Goal: Navigation & Orientation: Understand site structure

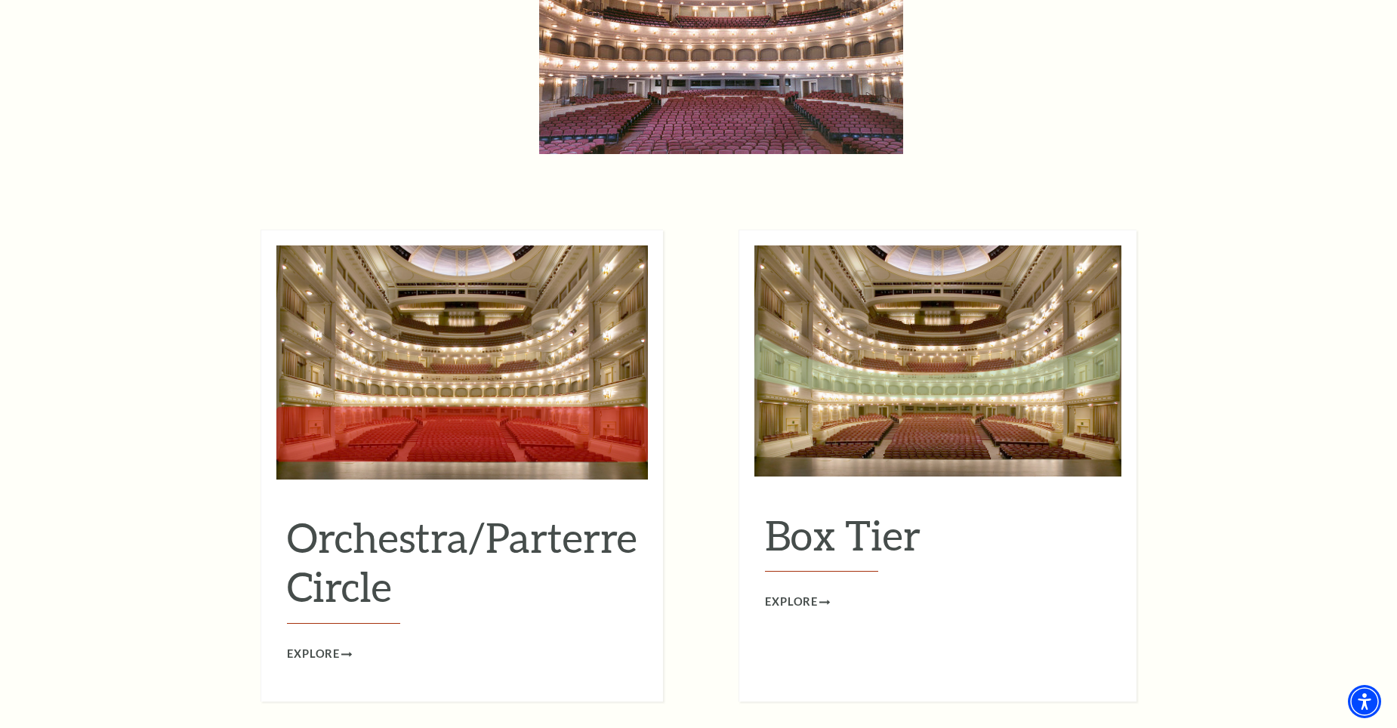
scroll to position [1284, 0]
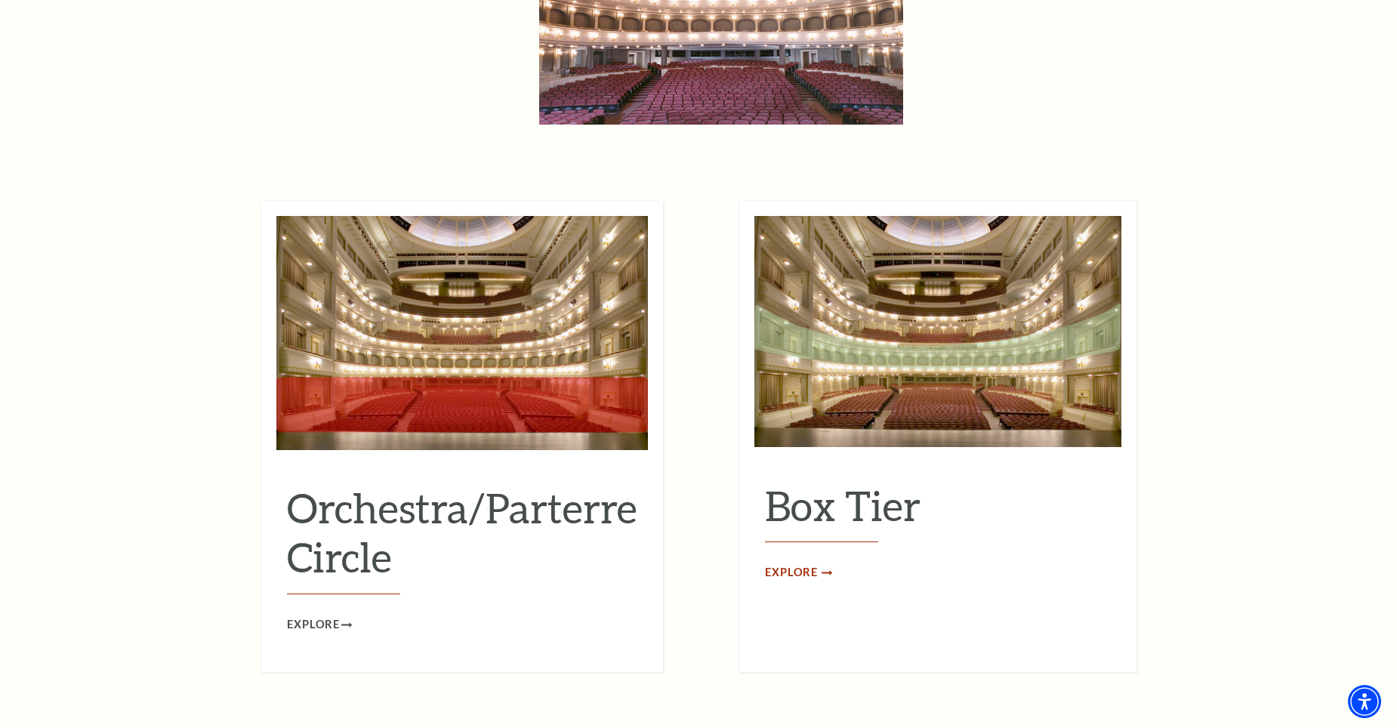
click at [787, 563] on span "Explore" at bounding box center [791, 572] width 53 height 19
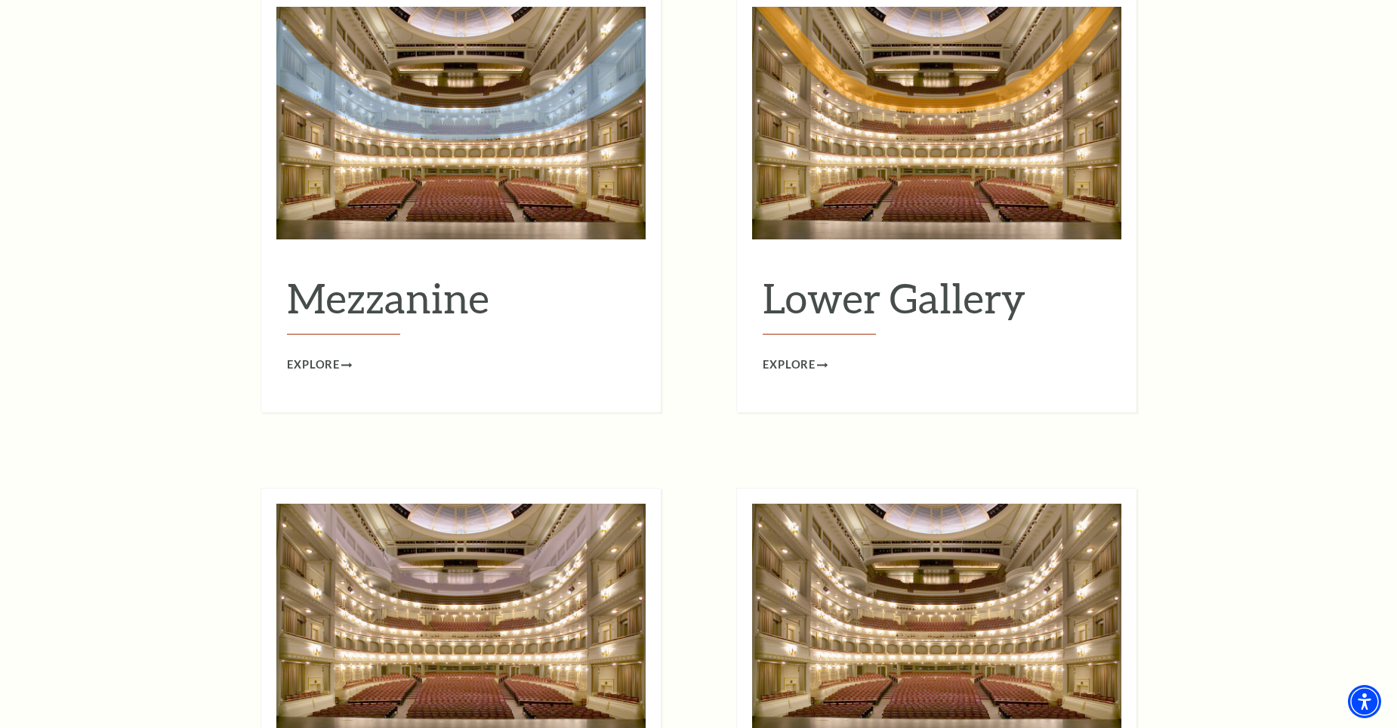
scroll to position [2039, 0]
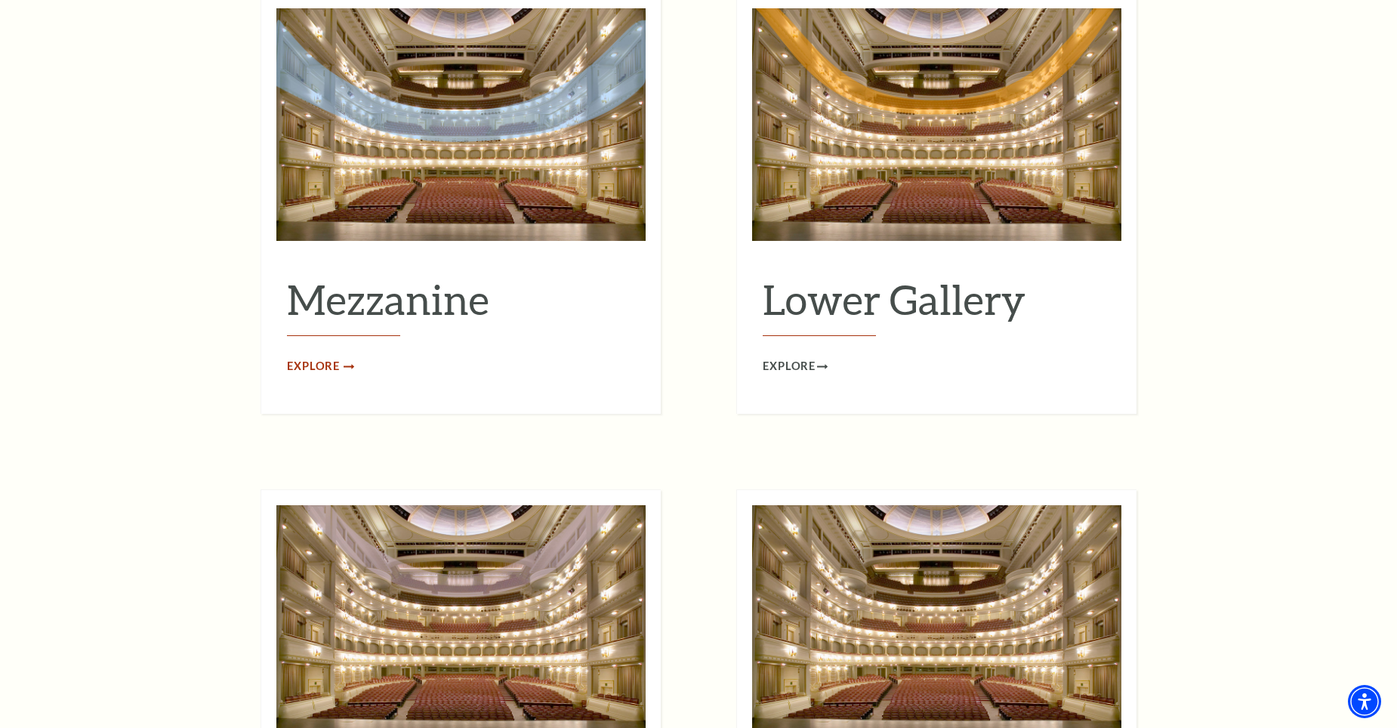
click at [322, 357] on span "Explore" at bounding box center [313, 366] width 53 height 19
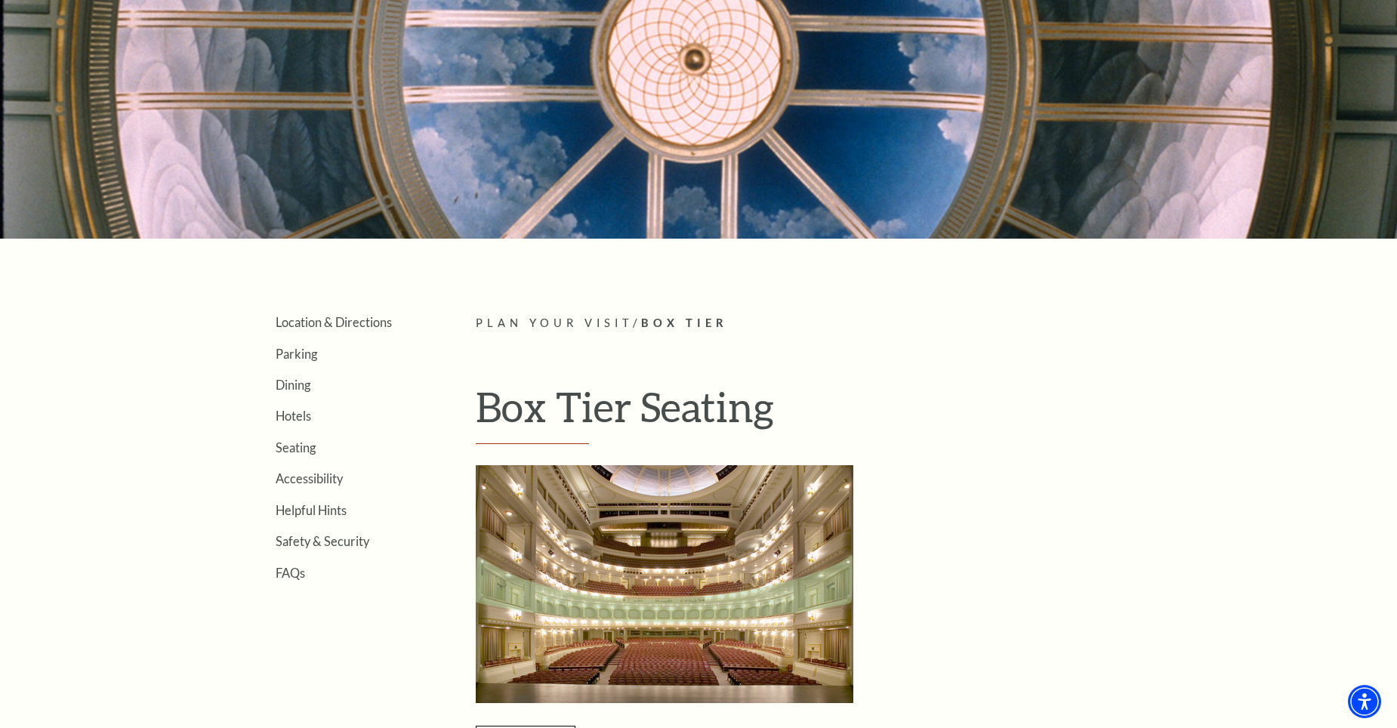
scroll to position [378, 0]
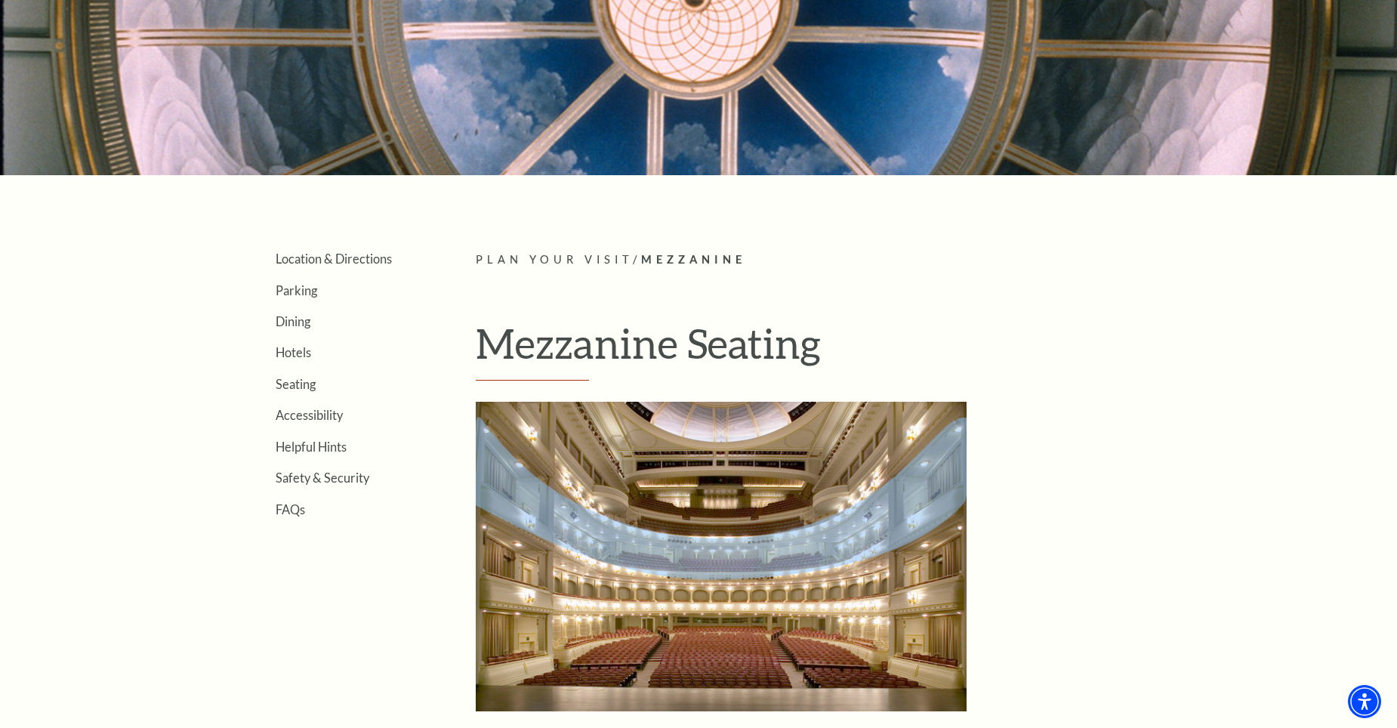
scroll to position [302, 0]
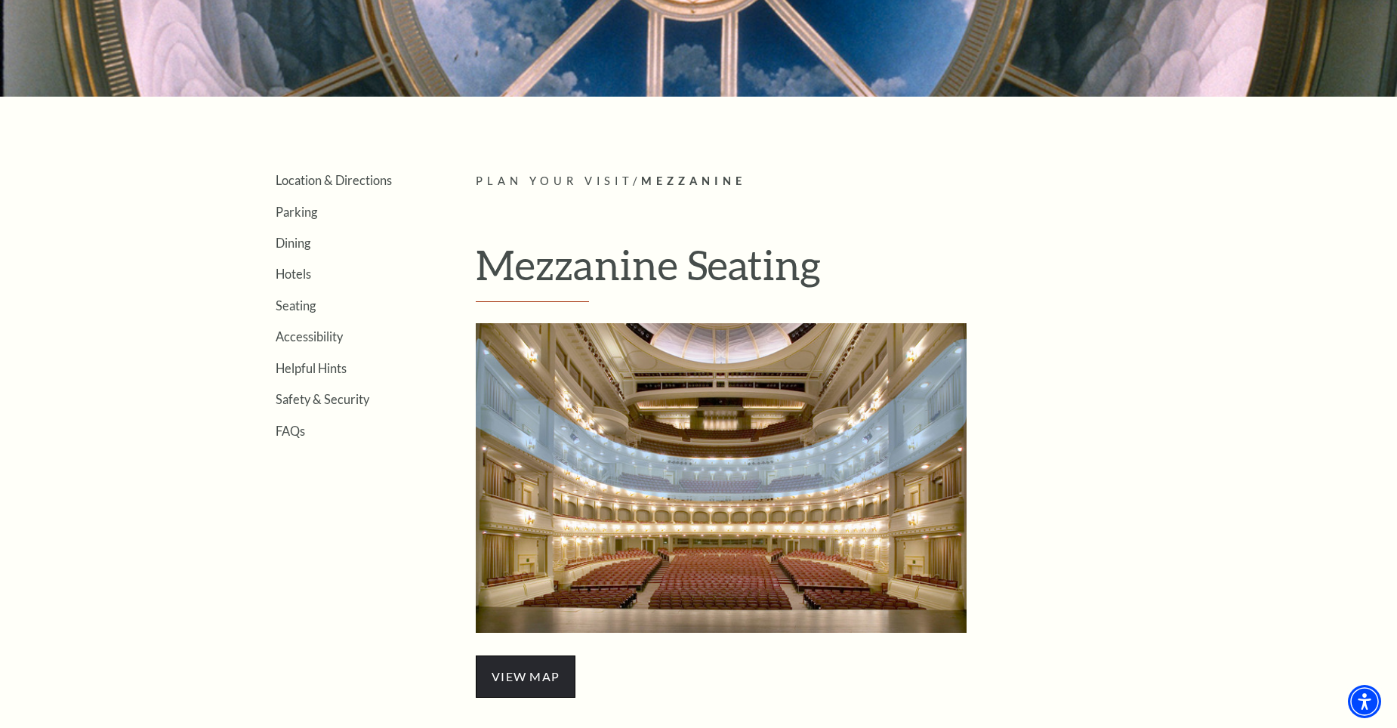
click at [515, 674] on span "view map" at bounding box center [526, 676] width 100 height 42
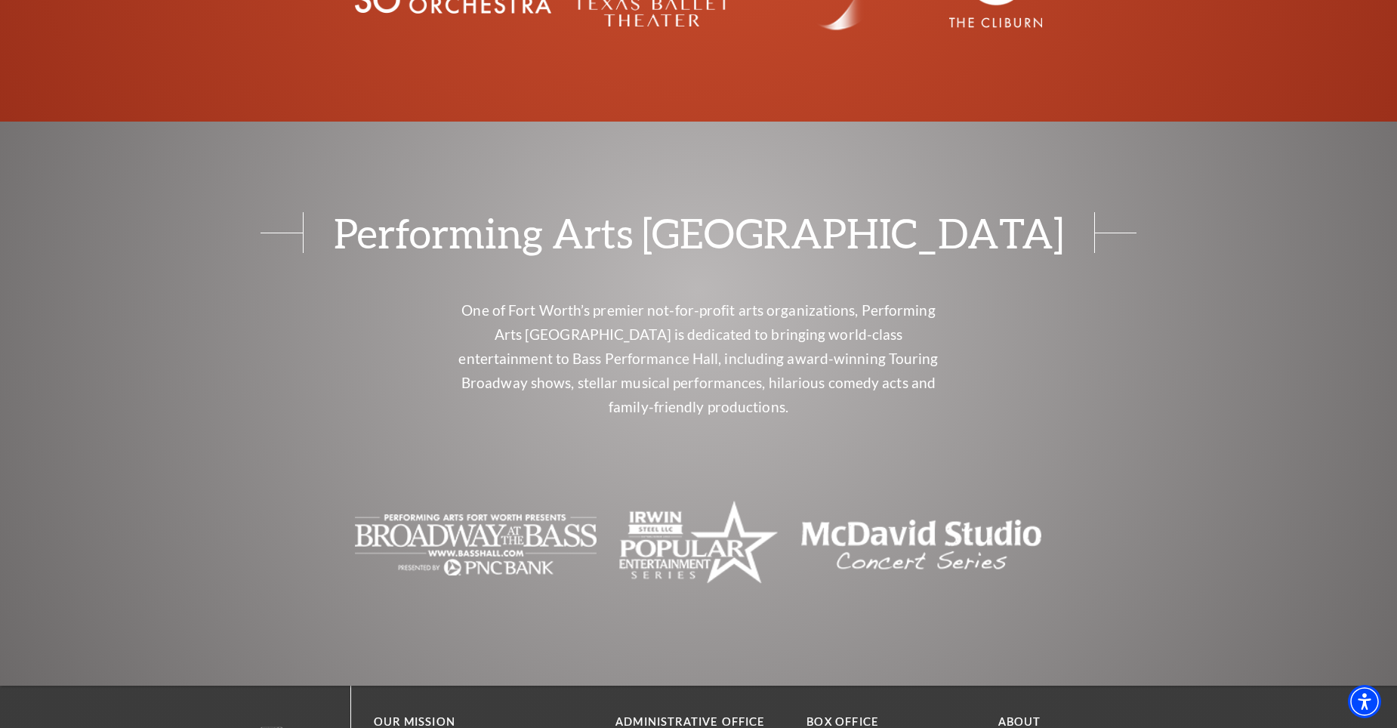
scroll to position [6058, 0]
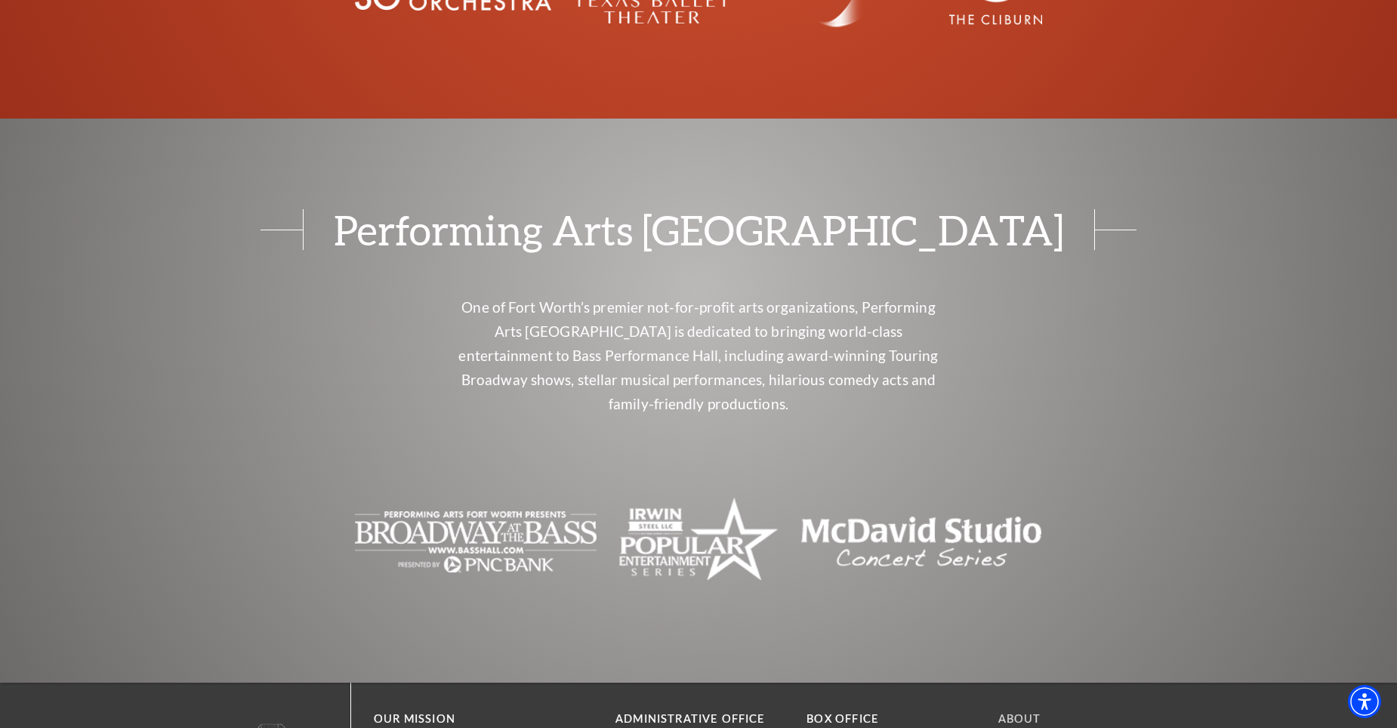
click at [1022, 712] on link "About" at bounding box center [1019, 718] width 43 height 13
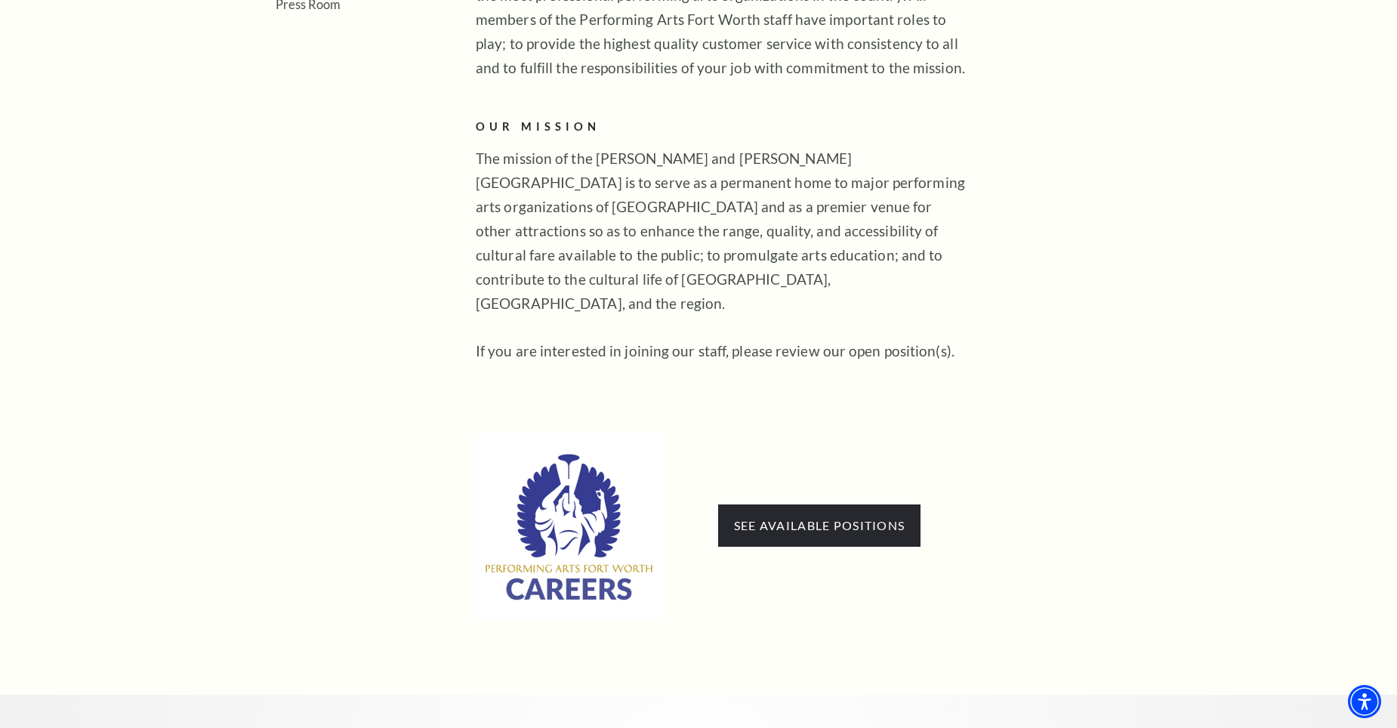
scroll to position [680, 0]
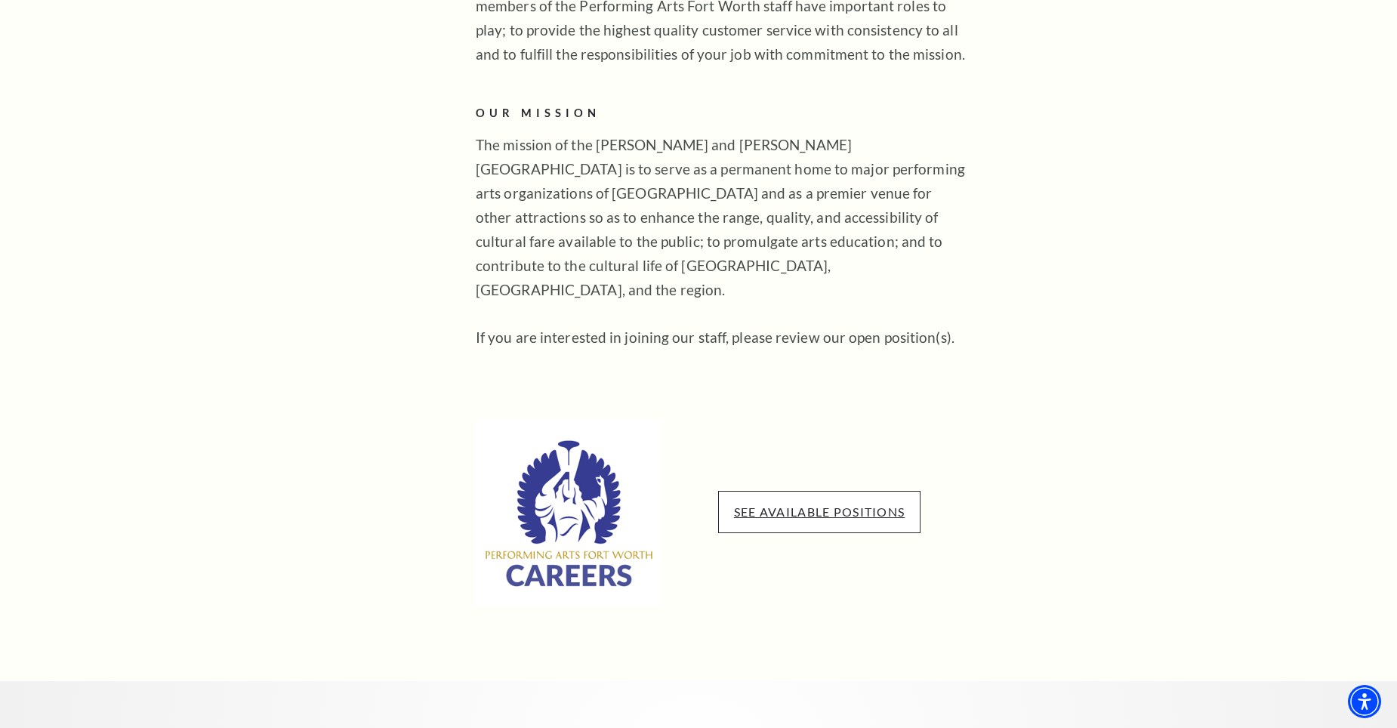
click at [814, 504] on link "See available positions" at bounding box center [819, 511] width 171 height 14
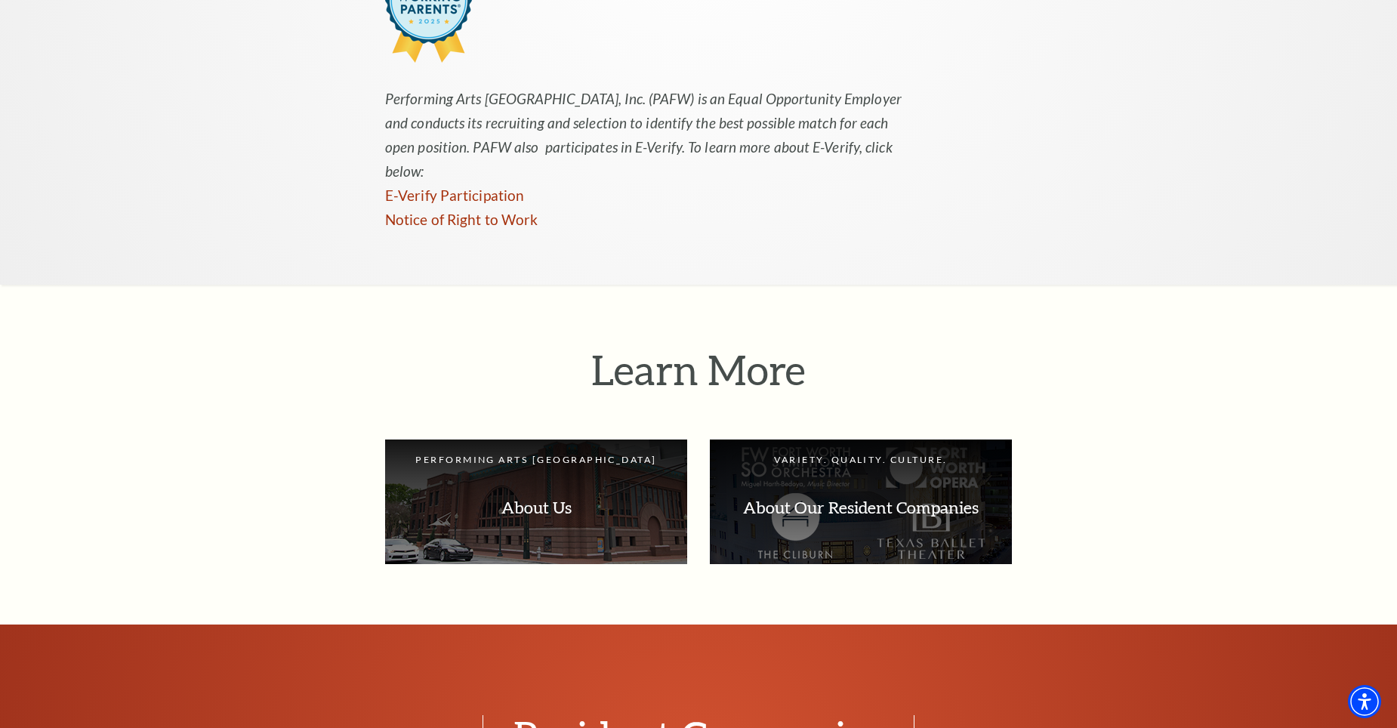
scroll to position [1586, 0]
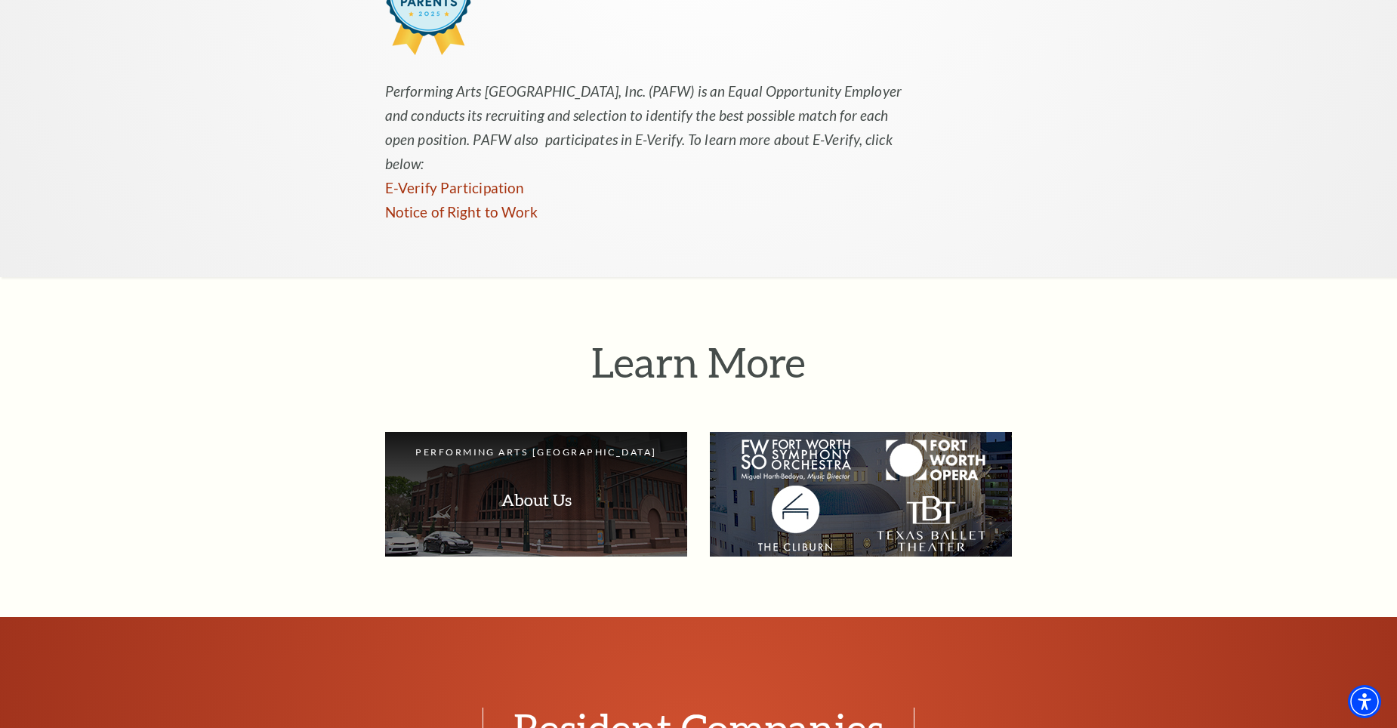
click at [839, 476] on p "About Our Resident Companies" at bounding box center [861, 500] width 272 height 48
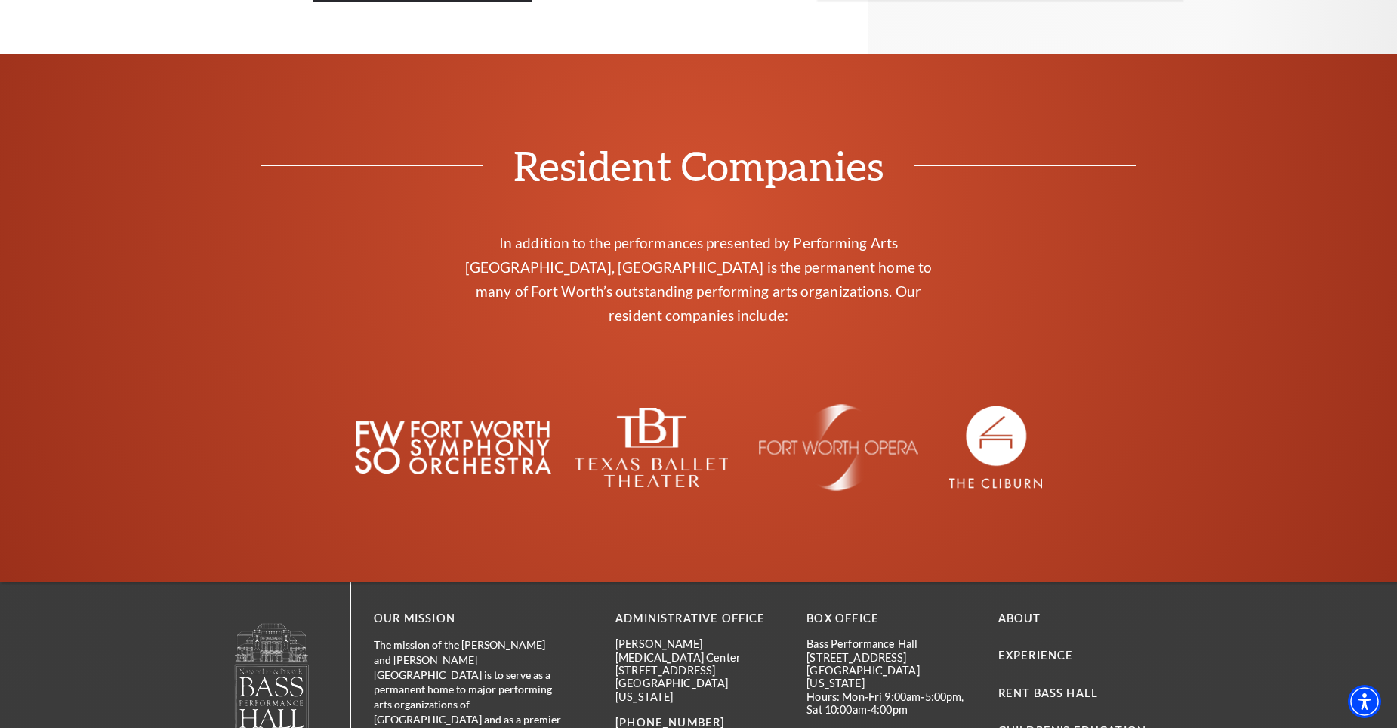
scroll to position [3389, 0]
